Goal: Information Seeking & Learning: Find contact information

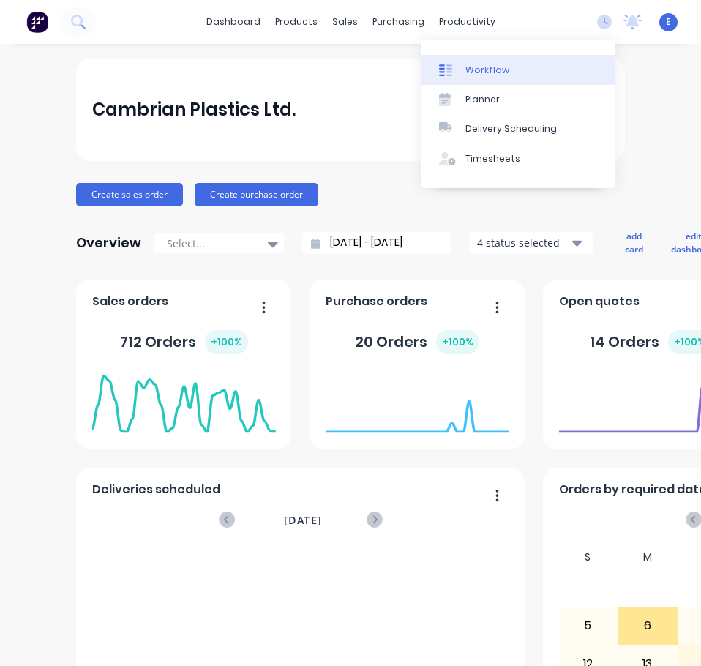
click at [469, 73] on div "Workflow" at bounding box center [487, 70] width 44 height 13
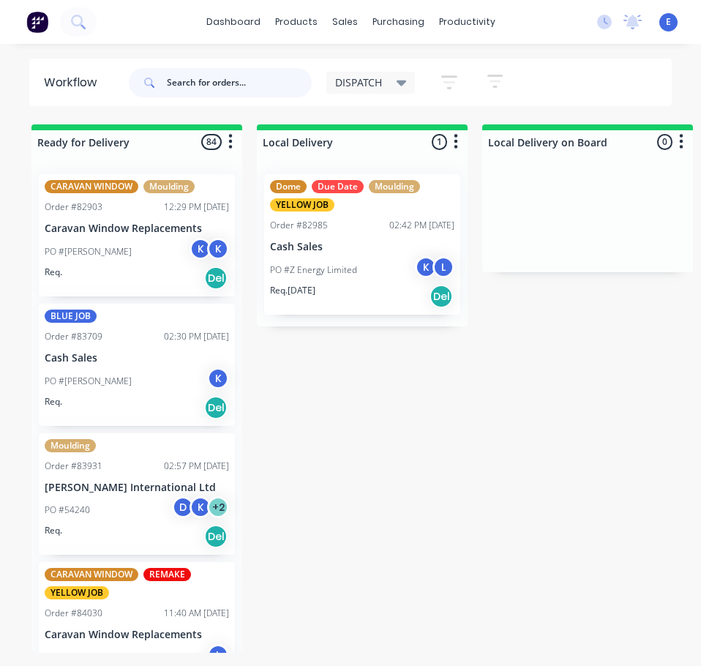
click at [245, 80] on input "text" at bounding box center [239, 82] width 145 height 29
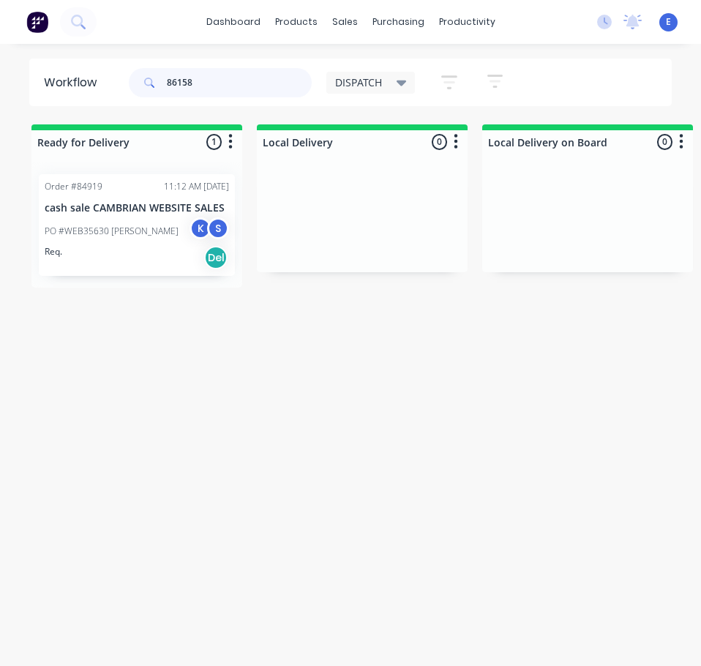
type input "86158"
click at [170, 261] on div "Req. Del" at bounding box center [137, 257] width 184 height 25
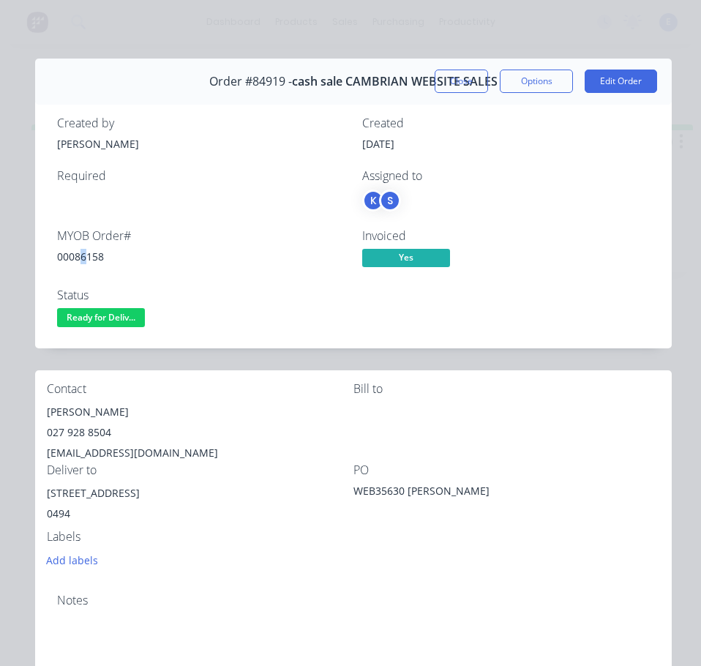
click at [85, 250] on div "MYOB Order # 00086158" at bounding box center [201, 250] width 288 height 42
click at [89, 257] on div "00086158" at bounding box center [201, 256] width 288 height 15
click at [87, 410] on div "[PERSON_NAME]" at bounding box center [200, 412] width 307 height 20
click at [87, 411] on div "[PERSON_NAME]" at bounding box center [200, 412] width 307 height 20
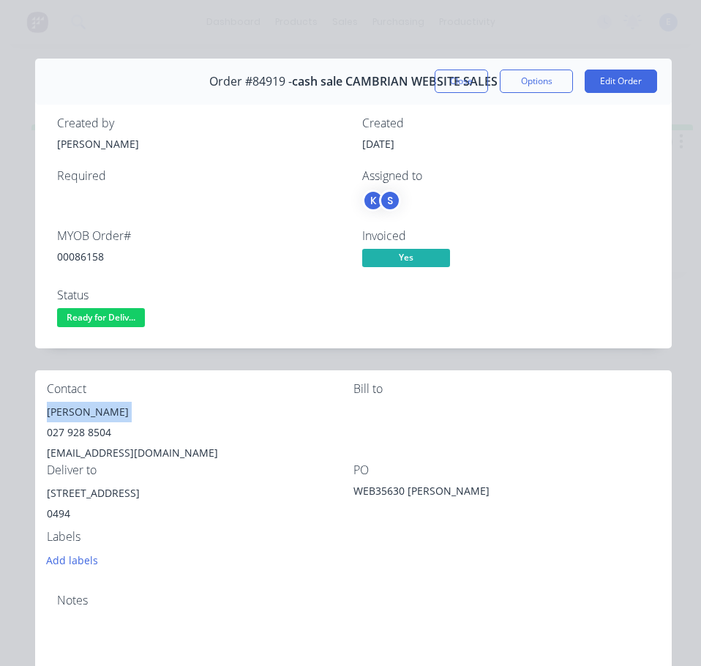
click at [87, 411] on div "[PERSON_NAME]" at bounding box center [200, 412] width 307 height 20
copy div "[PERSON_NAME]"
click at [100, 427] on div "027 928 8504" at bounding box center [200, 432] width 307 height 20
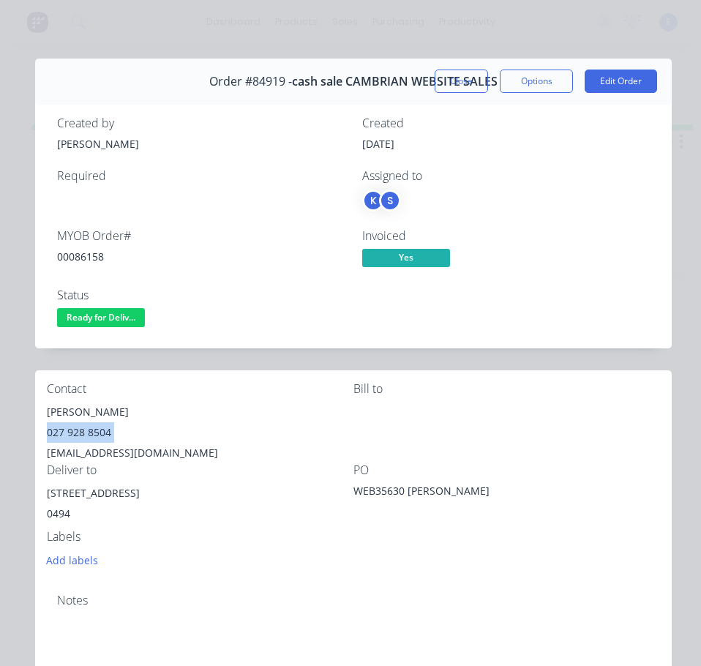
copy div "027 928 8504"
click at [128, 454] on div "[EMAIL_ADDRESS][DOMAIN_NAME]" at bounding box center [200, 453] width 307 height 20
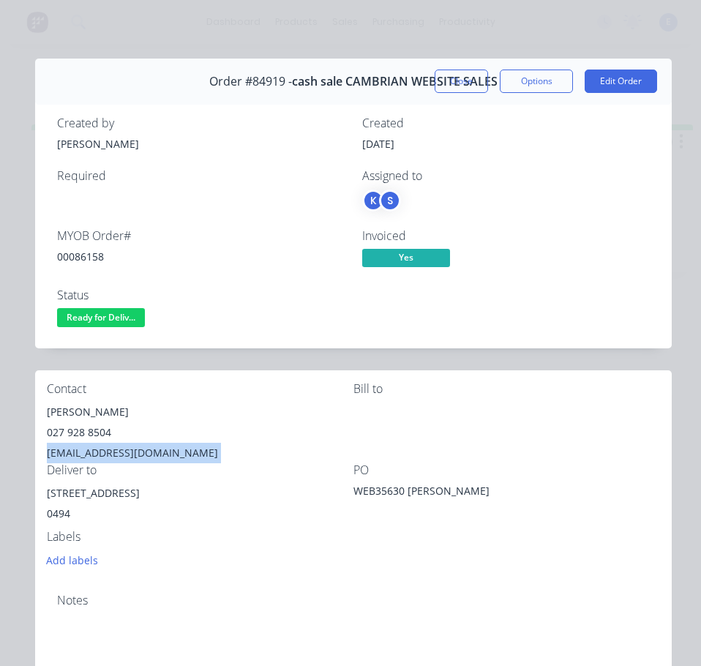
click at [129, 454] on div "[EMAIL_ADDRESS][DOMAIN_NAME]" at bounding box center [200, 453] width 307 height 20
copy div "[EMAIL_ADDRESS][DOMAIN_NAME]"
drag, startPoint x: 173, startPoint y: 496, endPoint x: 34, endPoint y: 494, distance: 138.3
click at [102, 526] on div "[STREET_ADDRESS]" at bounding box center [200, 506] width 307 height 47
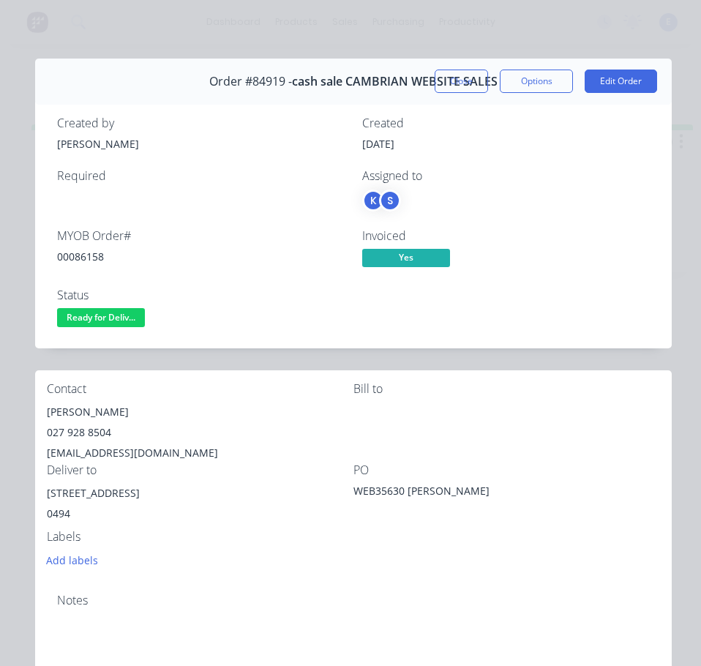
drag, startPoint x: 170, startPoint y: 496, endPoint x: 41, endPoint y: 487, distance: 129.1
click at [41, 487] on div "Contact [PERSON_NAME] [PHONE_NUMBER] [EMAIL_ADDRESS][DOMAIN_NAME] Bill to Deliv…" at bounding box center [353, 475] width 637 height 211
copy div "[STREET_ADDRESS]"
